Goal: Communication & Community: Answer question/provide support

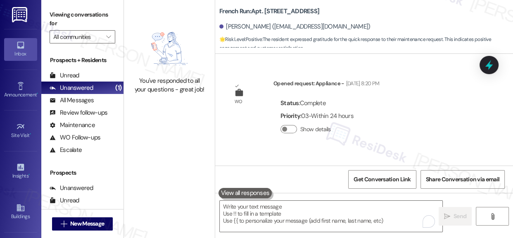
scroll to position [6035, 0]
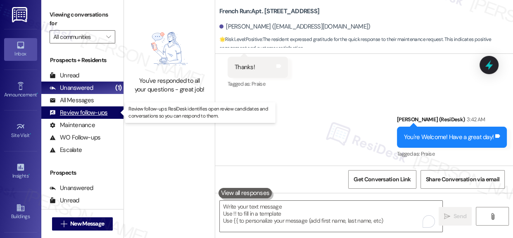
click at [68, 109] on div "Review follow-ups" at bounding box center [79, 112] width 58 height 9
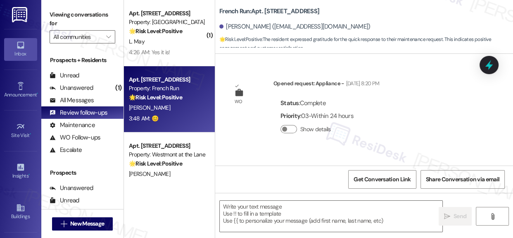
type textarea "Fetching suggested responses. Please feel free to read through the conversation…"
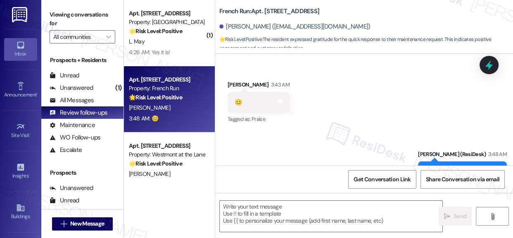
scroll to position [6126, 0]
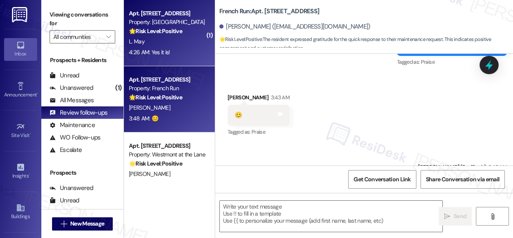
click at [193, 45] on div "L. May" at bounding box center [167, 41] width 78 height 10
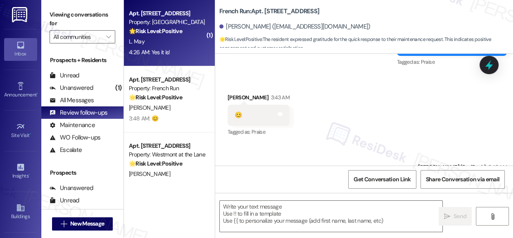
type textarea "Fetching suggested responses. Please feel free to read through the conversation…"
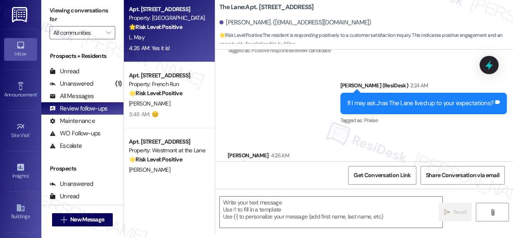
scroll to position [587, 0]
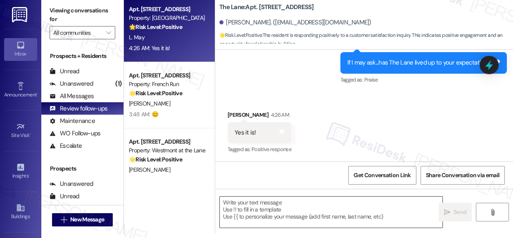
click at [291, 212] on textarea at bounding box center [331, 211] width 223 height 31
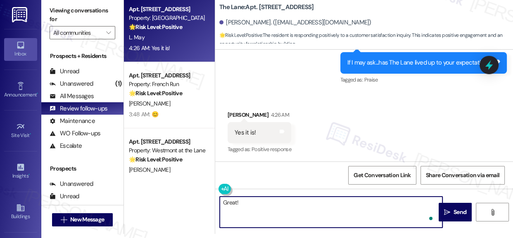
paste textarea "If it’s not too much trouble, would you kindly consider sharing your feedback i…"
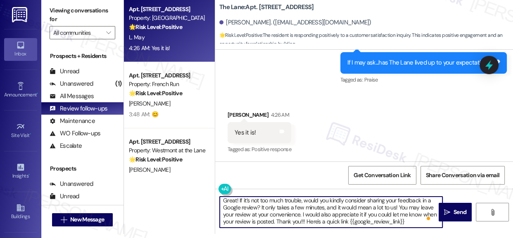
scroll to position [2, 0]
type textarea "Great! If it’s not too much trouble, would you kindly consider sharing your fee…"
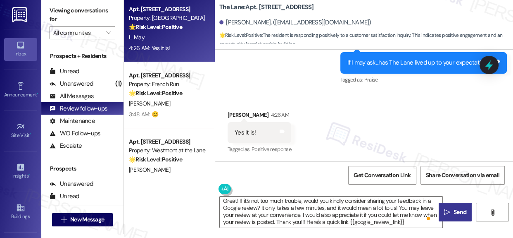
click at [454, 211] on span "Send" at bounding box center [460, 211] width 13 height 9
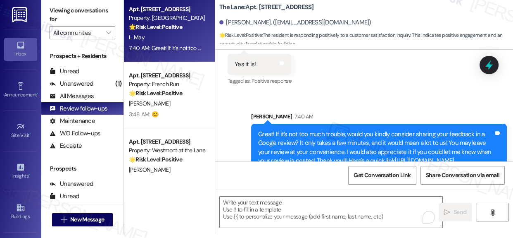
scroll to position [680, 0]
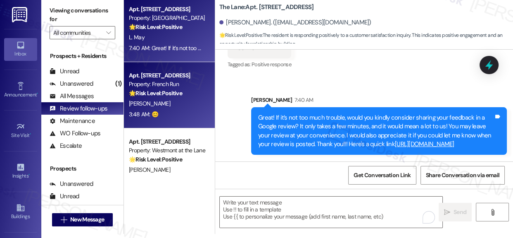
click at [176, 86] on div "Property: French Run" at bounding box center [167, 84] width 76 height 9
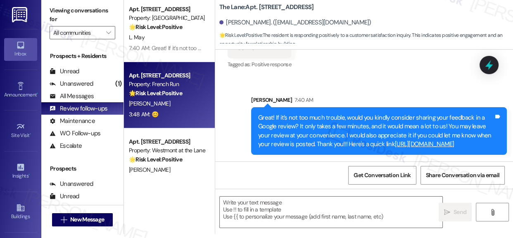
type textarea "Fetching suggested responses. Please feel free to read through the conversation…"
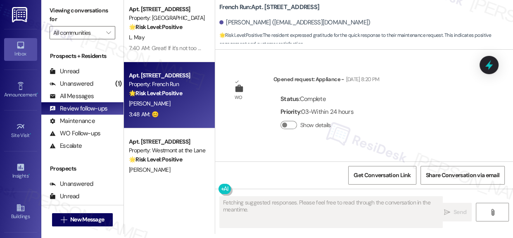
type textarea "Fetching suggested responses. Please feel free to read through the conversation…"
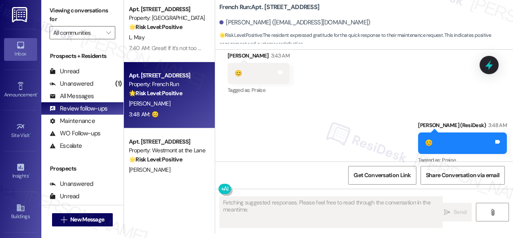
scroll to position [0, 0]
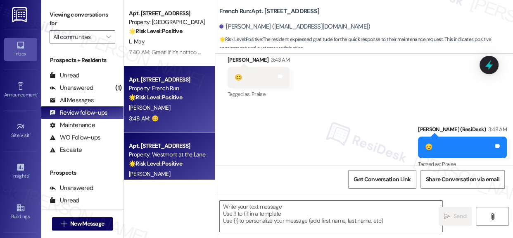
click at [149, 157] on div "Property: Westmont at the Lane" at bounding box center [167, 154] width 76 height 9
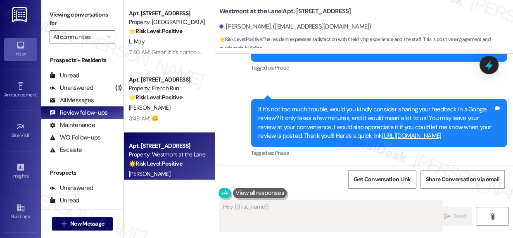
scroll to position [634, 0]
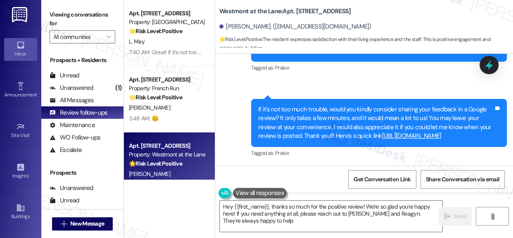
type textarea "Hey {{first_name}}, thanks so much for the positive review! We're so glad you'r…"
click at [382, 137] on link "[URL][DOMAIN_NAME]" at bounding box center [411, 135] width 59 height 8
